Goal: Task Accomplishment & Management: Use online tool/utility

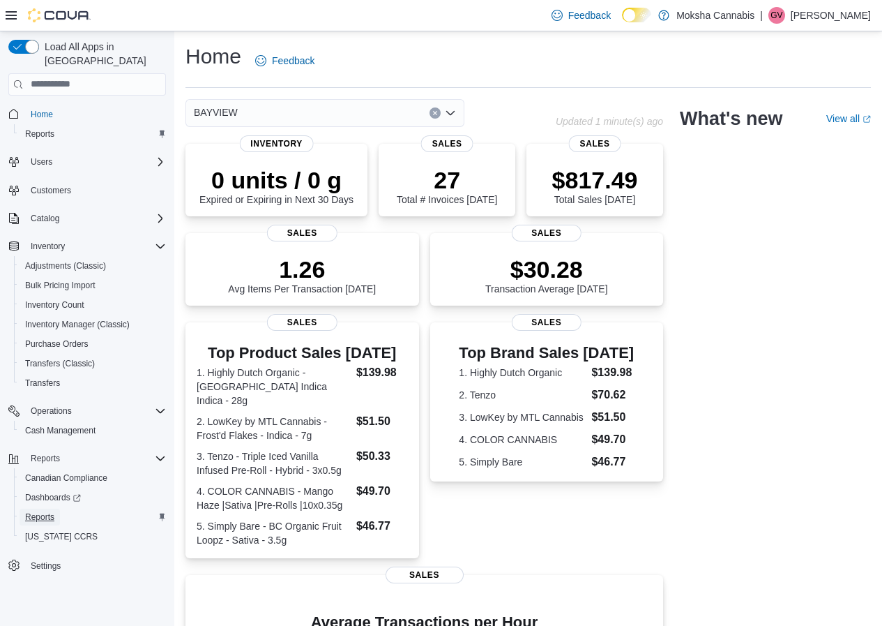
click at [45, 511] on span "Reports" at bounding box center [39, 516] width 29 height 11
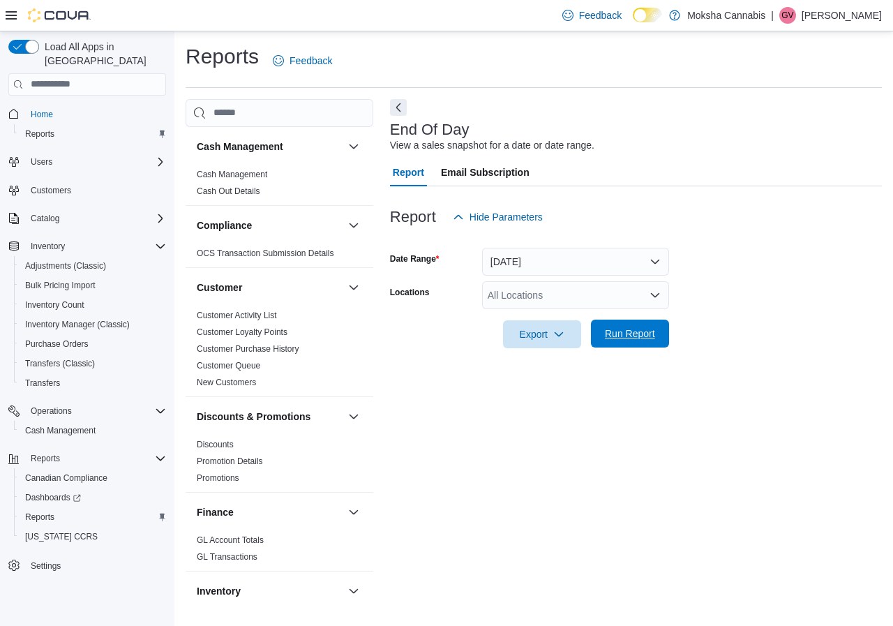
click at [635, 328] on span "Run Report" at bounding box center [630, 333] width 50 height 14
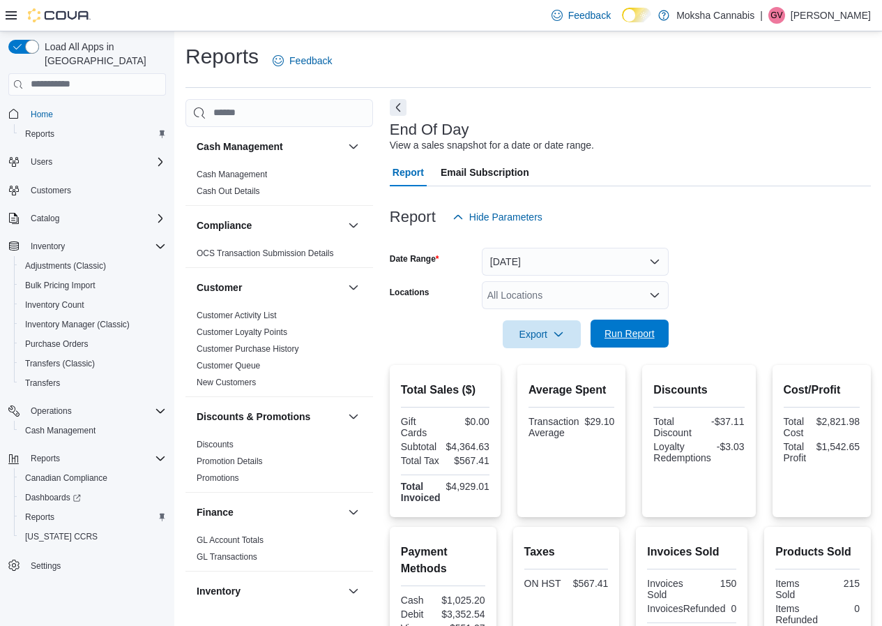
click at [625, 342] on span "Run Report" at bounding box center [629, 333] width 61 height 28
click at [839, 15] on p "Gunjan Verma" at bounding box center [831, 15] width 80 height 17
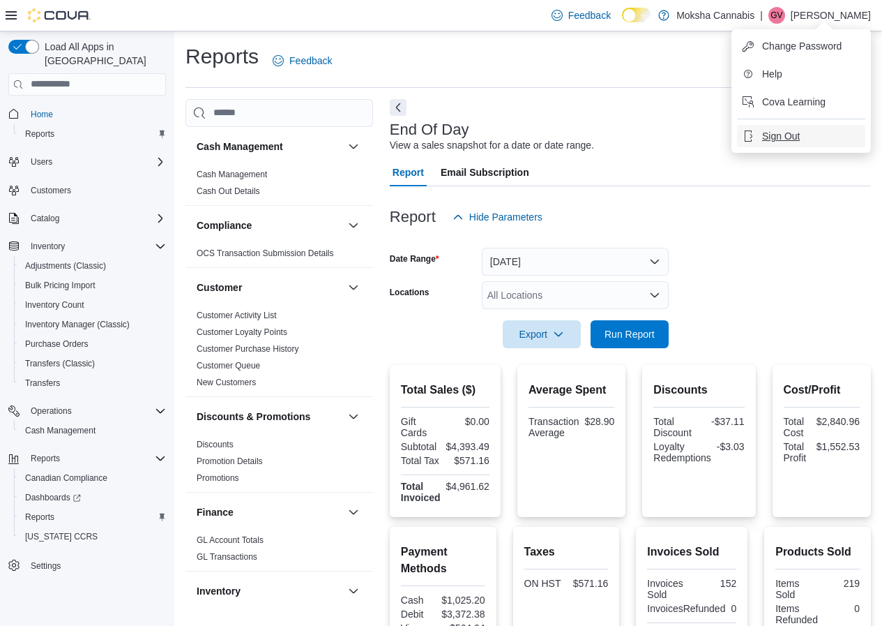
click at [782, 134] on span "Sign Out" at bounding box center [781, 136] width 38 height 14
